Goal: Navigation & Orientation: Find specific page/section

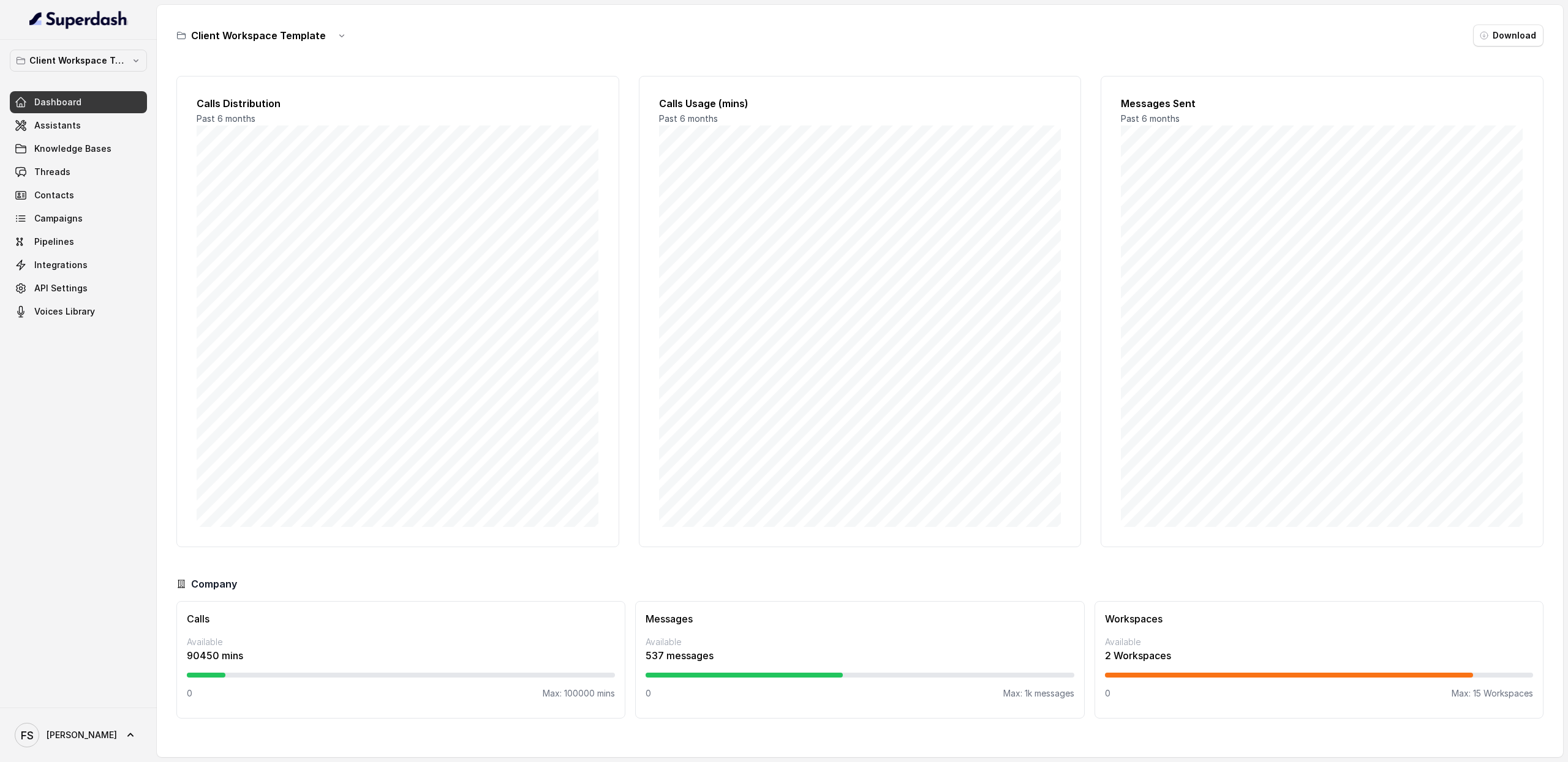
click at [648, 37] on div "Client Workspace Template Download" at bounding box center [860, 35] width 1367 height 22
click at [1083, 533] on div "Calls Distribution Past 6 months Calls Usage (mins) Past 6 months Messages Sent…" at bounding box center [860, 311] width 1367 height 472
click at [960, 64] on div "Client Workspace Template Download Calls Distribution Past 6 months Calls Usage…" at bounding box center [859, 381] width 1406 height 752
click at [46, 135] on link "Assistants" at bounding box center [78, 125] width 137 height 22
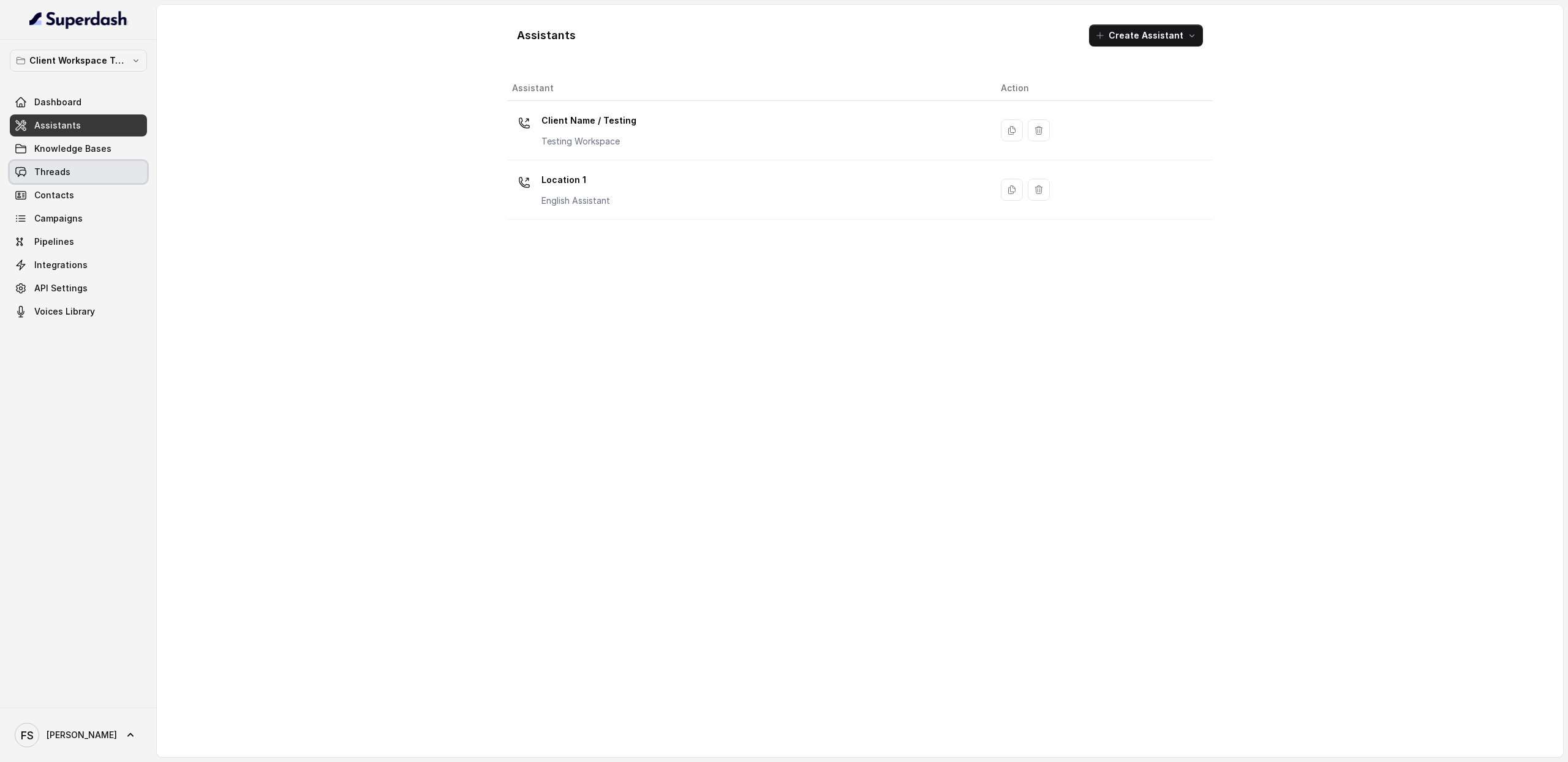
click at [72, 163] on link "Threads" at bounding box center [78, 172] width 137 height 22
